Goal: Task Accomplishment & Management: Manage account settings

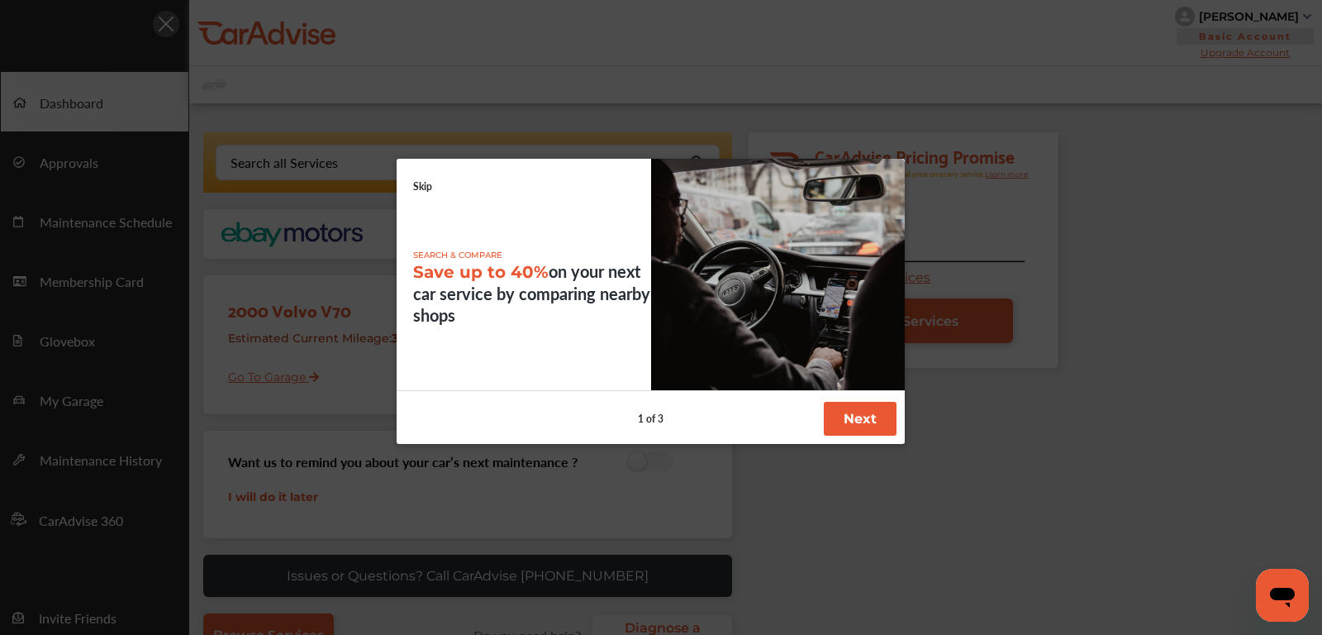
click at [427, 184] on link "Skip" at bounding box center [422, 186] width 19 height 14
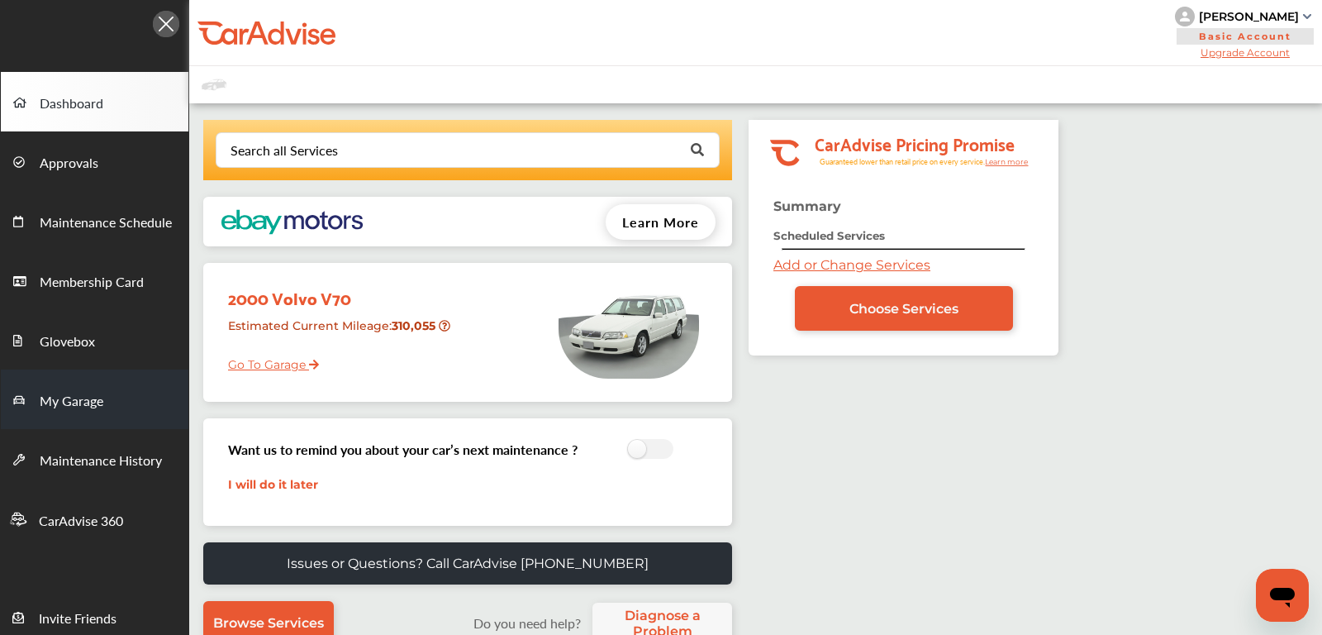
click at [115, 393] on link "My Garage" at bounding box center [95, 398] width 188 height 59
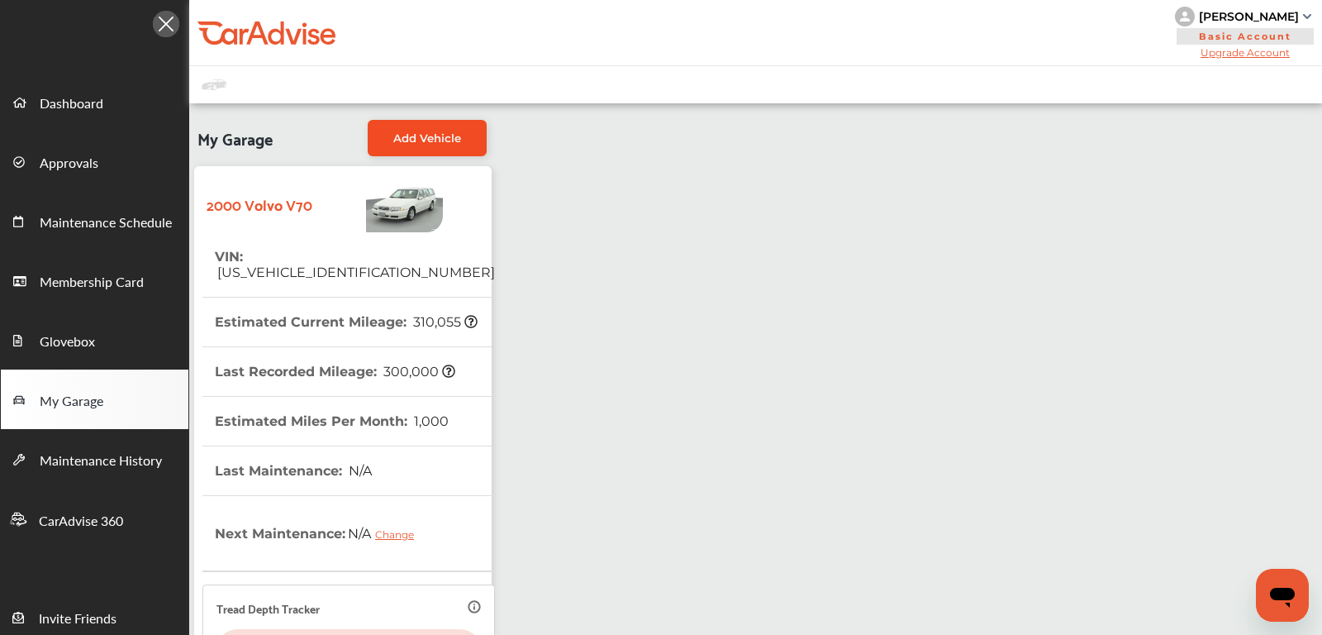
click at [430, 148] on link "Add Vehicle" at bounding box center [427, 138] width 119 height 36
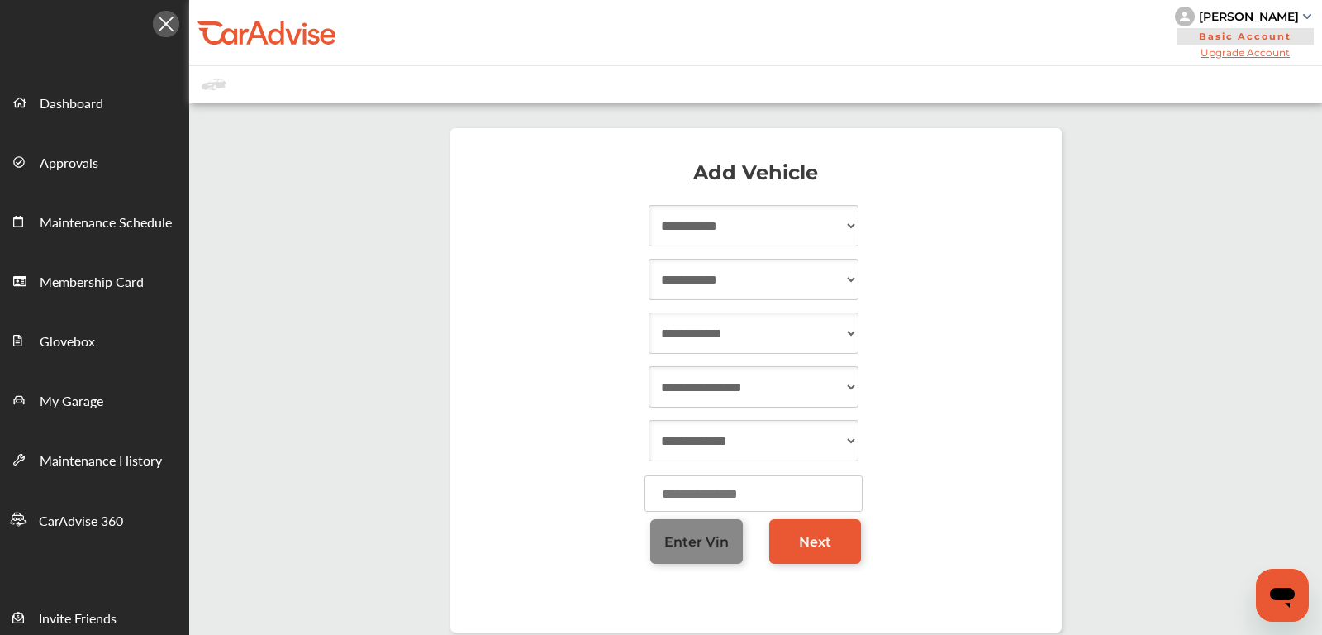
click at [686, 544] on span "Enter Vin" at bounding box center [696, 542] width 64 height 16
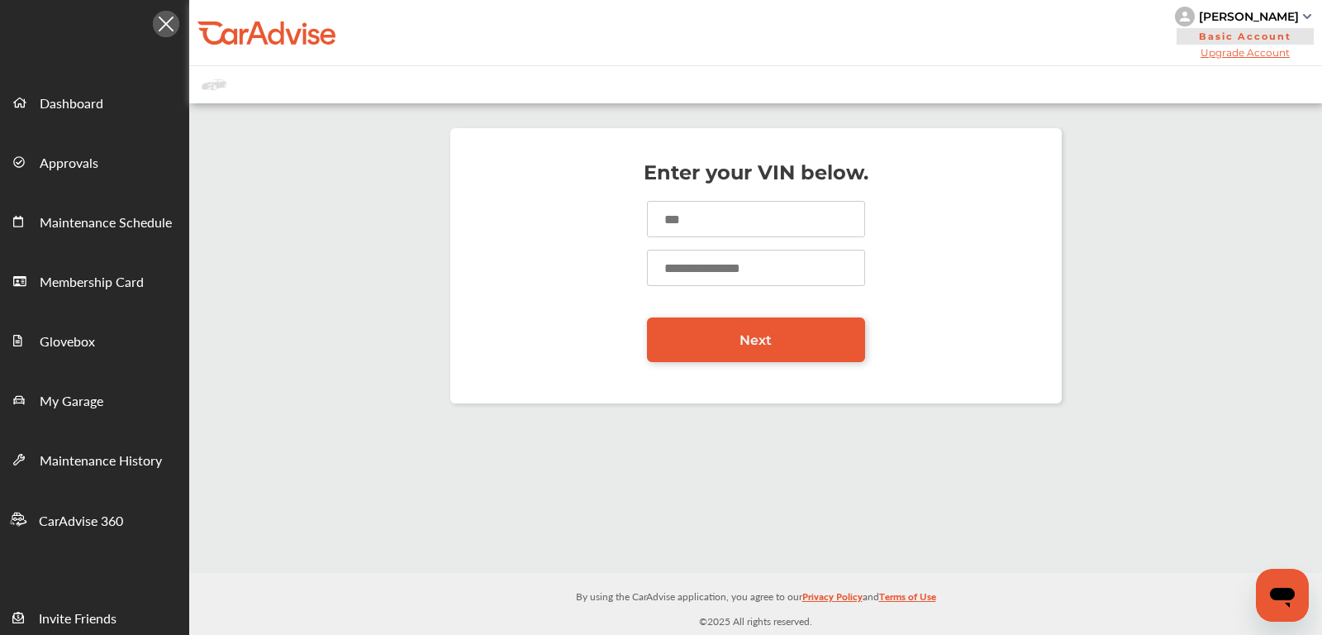
click at [666, 214] on input at bounding box center [756, 219] width 218 height 36
type input "*"
type input "**********"
click at [713, 263] on input "number" at bounding box center [756, 268] width 218 height 36
type input "*"
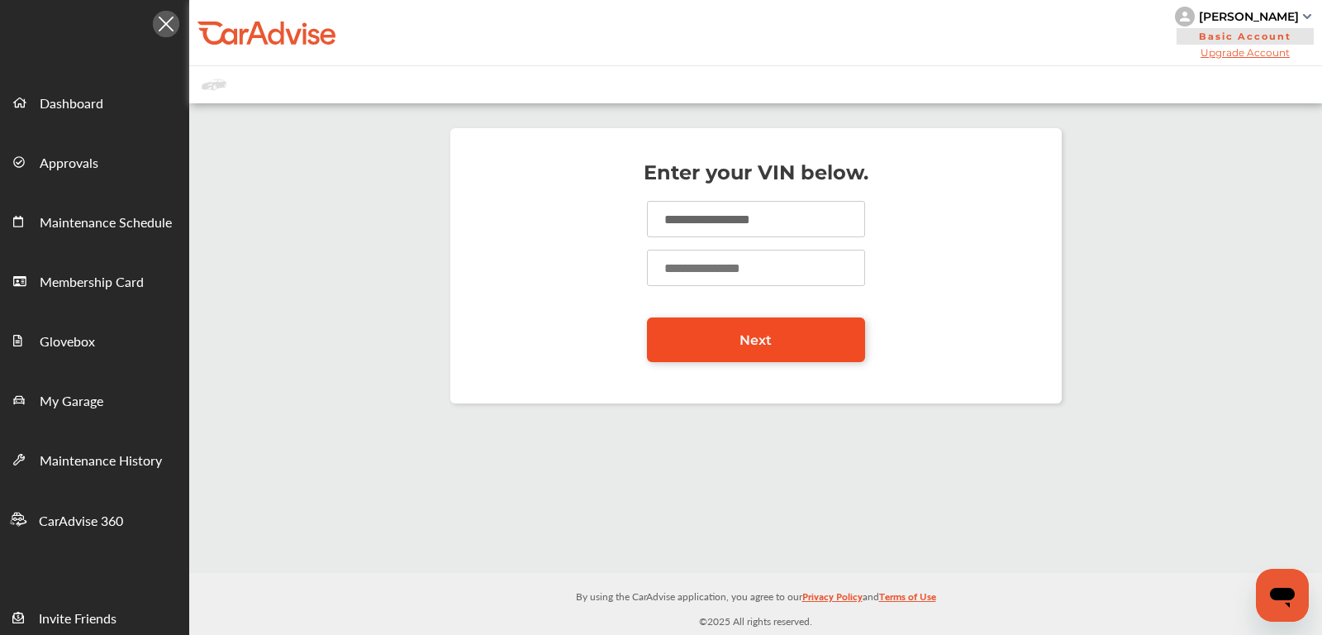
click at [715, 344] on link "Next" at bounding box center [756, 339] width 218 height 45
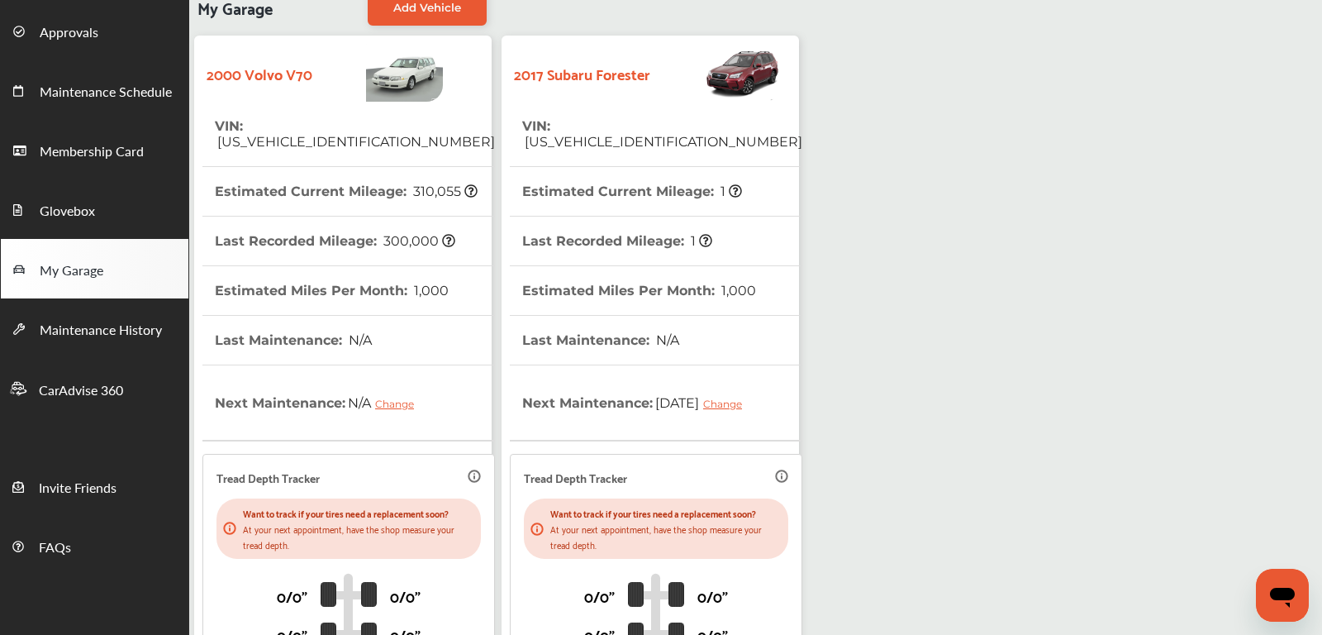
scroll to position [130, 0]
